Goal: Book appointment/travel/reservation

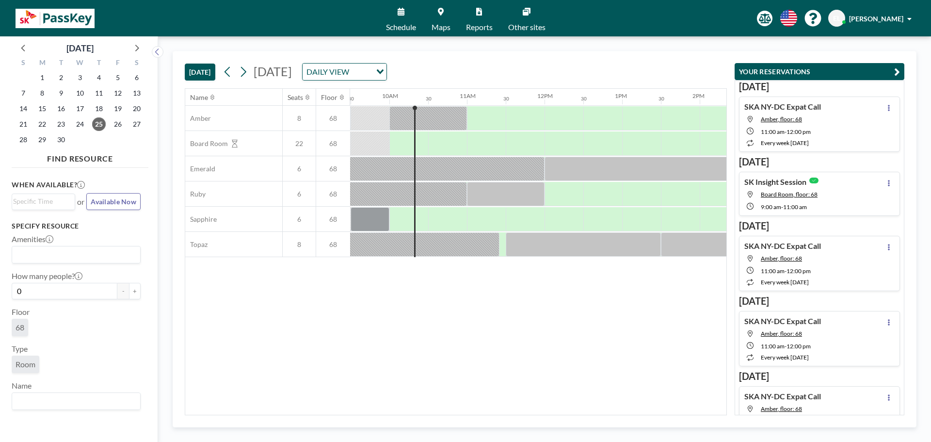
scroll to position [0, 737]
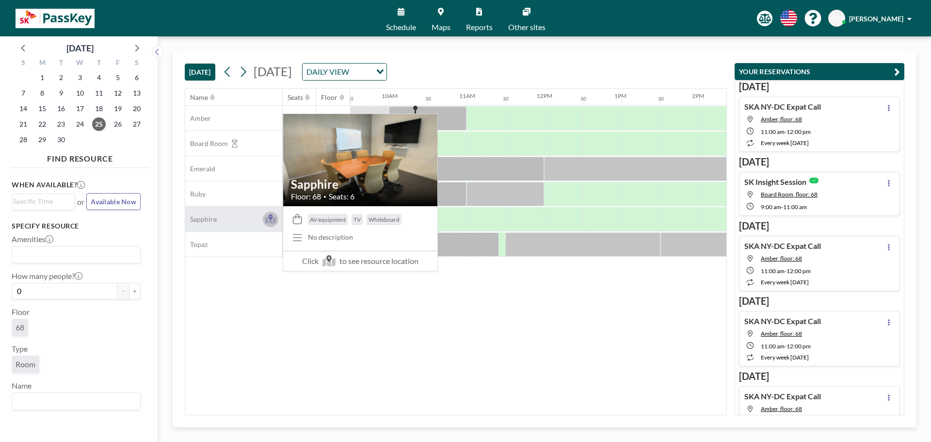
click at [265, 218] on button at bounding box center [271, 219] width 16 height 16
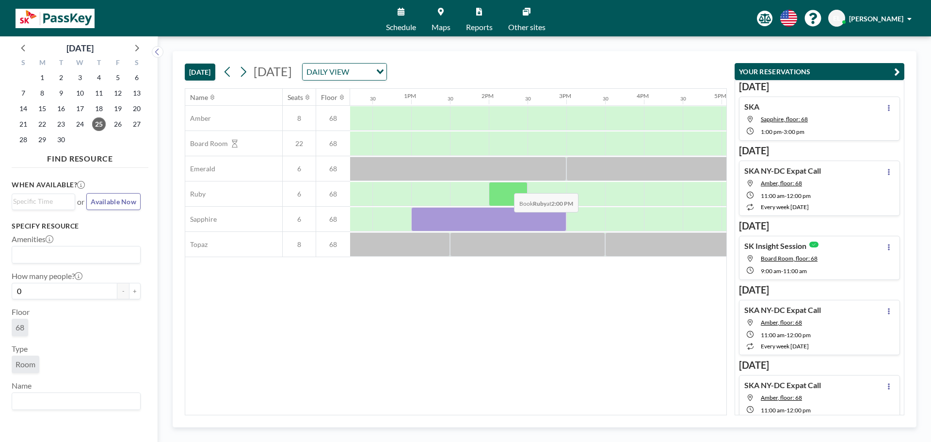
scroll to position [0, 969]
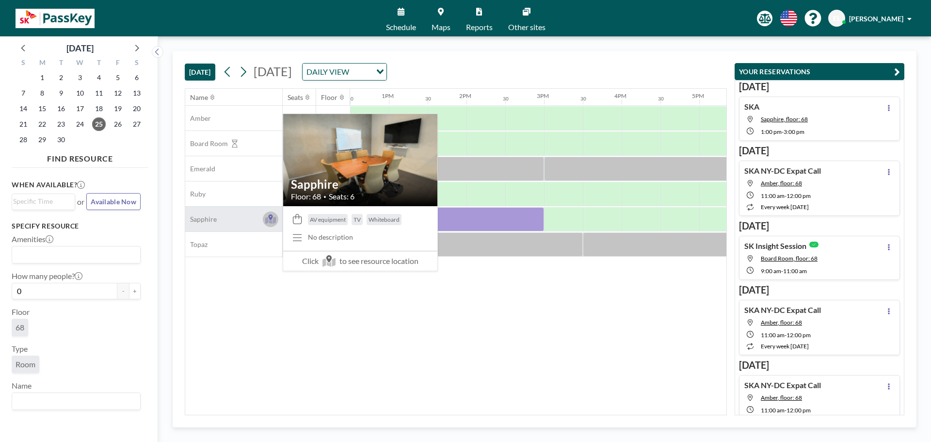
click at [265, 222] on icon at bounding box center [270, 219] width 11 height 7
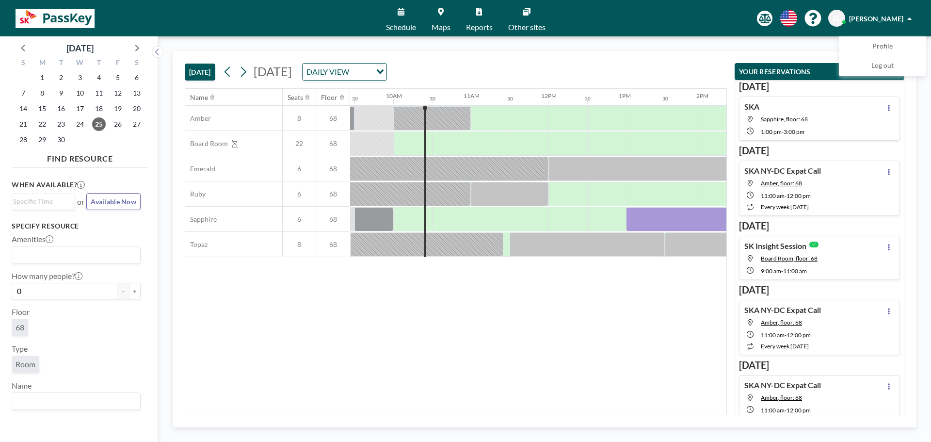
scroll to position [0, 737]
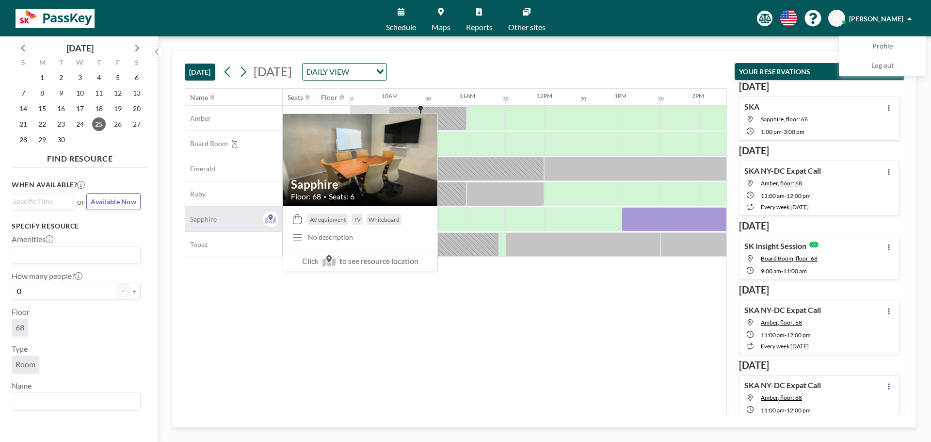
drag, startPoint x: 222, startPoint y: 220, endPoint x: 186, endPoint y: 219, distance: 35.4
click at [186, 219] on div "Sapphire" at bounding box center [233, 218] width 97 height 25
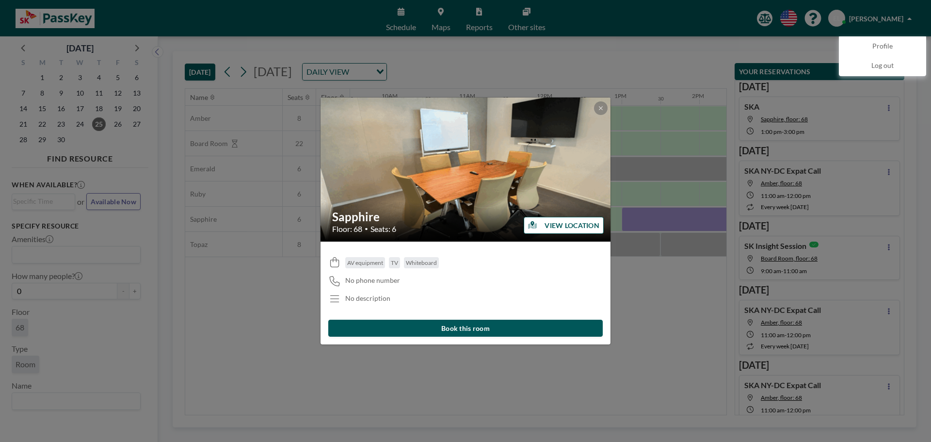
drag, startPoint x: 333, startPoint y: 215, endPoint x: 378, endPoint y: 215, distance: 44.6
click at [378, 215] on div "Sapphire Floor: 68 • Seats: 6" at bounding box center [465, 222] width 291 height 40
copy h2 "Sapphire"
click at [600, 110] on icon at bounding box center [601, 108] width 6 height 6
